Goal: Check status: Check status

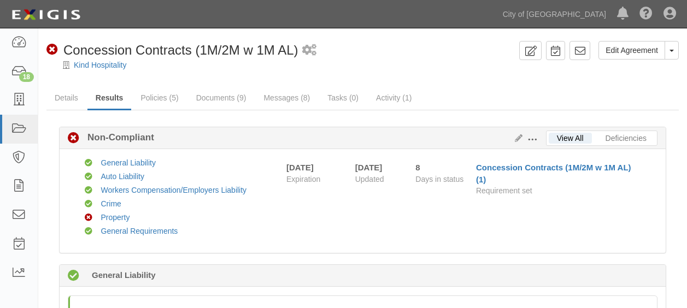
scroll to position [1057, 0]
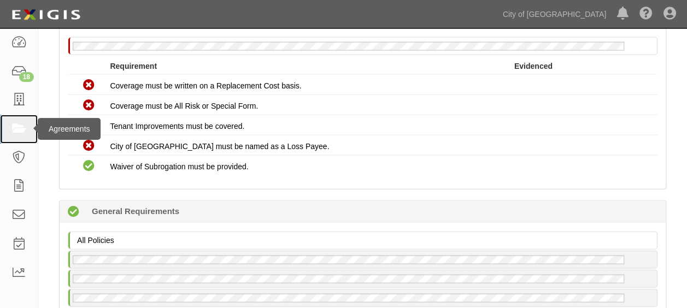
click at [18, 121] on link at bounding box center [19, 129] width 38 height 29
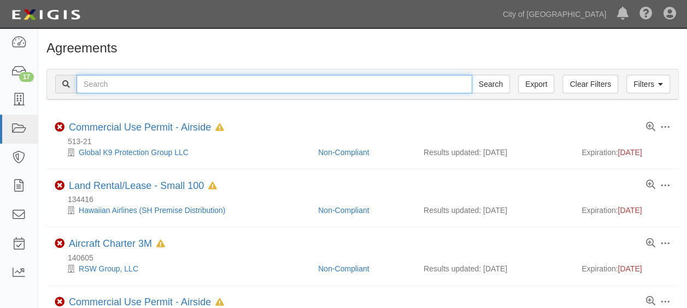
click at [253, 78] on input "text" at bounding box center [273, 84] width 395 height 19
paste input "145949"
type input "145949"
click at [471, 75] on input "Search" at bounding box center [490, 84] width 38 height 19
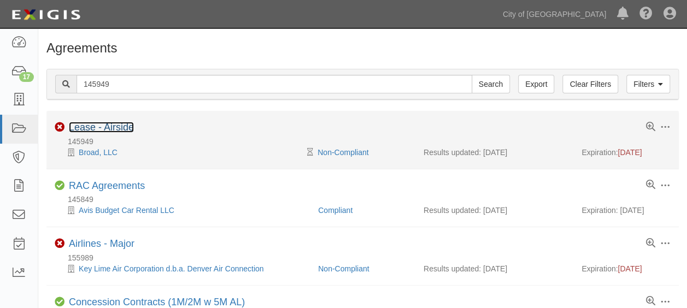
click at [116, 123] on link "Lease - Airside" at bounding box center [101, 127] width 65 height 11
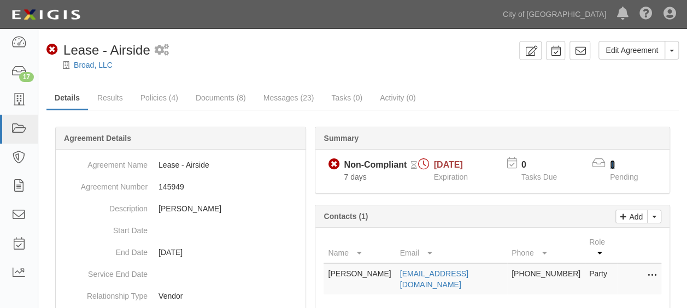
click at [612, 164] on link "1" at bounding box center [612, 164] width 5 height 9
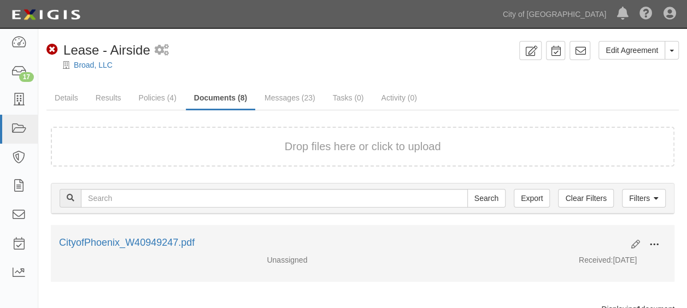
click at [659, 243] on button at bounding box center [654, 245] width 24 height 19
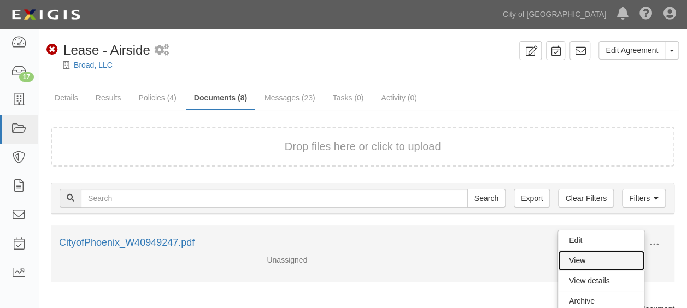
click at [587, 251] on link "View" at bounding box center [601, 261] width 86 height 20
